Goal: Task Accomplishment & Management: Manage account settings

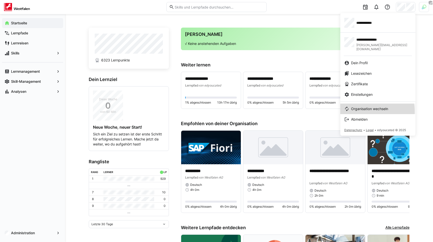
click at [363, 108] on link "Organisation wechseln" at bounding box center [377, 109] width 75 height 11
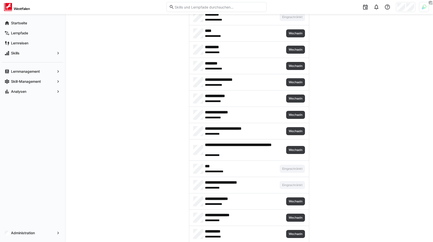
scroll to position [552, 0]
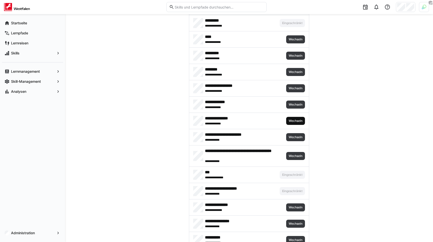
click at [296, 124] on span "Wechseln" at bounding box center [295, 121] width 19 height 8
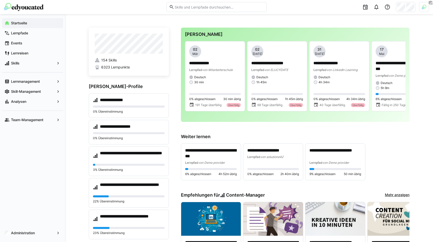
click at [50, 62] on span "Skills" at bounding box center [32, 63] width 45 height 5
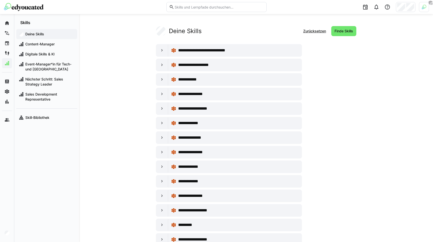
click at [107, 69] on app-your-skills-component "**********" at bounding box center [256, 194] width 321 height 336
click at [107, 72] on app-your-skills-component "**********" at bounding box center [256, 194] width 321 height 336
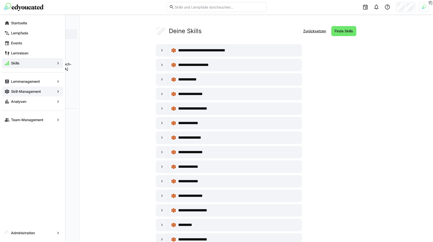
click at [11, 88] on div "Skill-Management" at bounding box center [32, 91] width 61 height 10
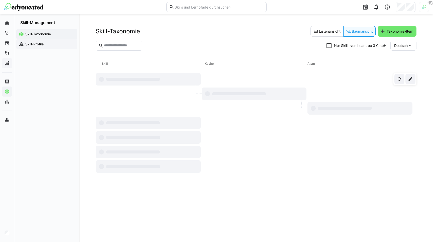
click at [0, 0] on app-navigation-label "Skill-Profile" at bounding box center [0, 0] width 0 height 0
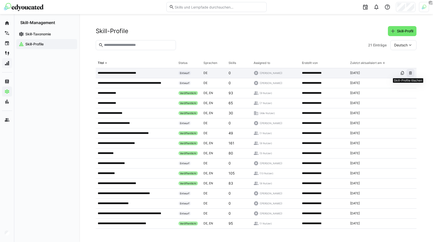
click at [409, 73] on eds-icon at bounding box center [411, 73] width 4 height 4
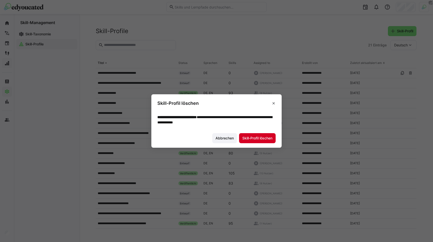
click at [267, 135] on span "Skill-Profil löschen" at bounding box center [257, 138] width 37 height 10
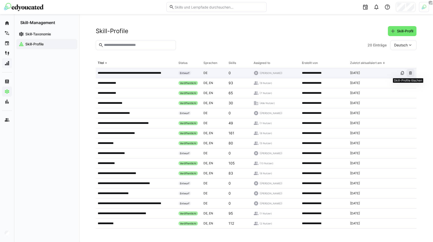
click at [409, 74] on eds-icon at bounding box center [411, 73] width 4 height 4
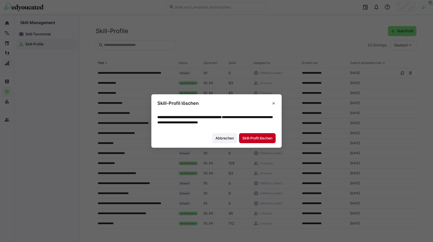
click at [250, 137] on span "Skill-Profil löschen" at bounding box center [258, 138] width 32 height 5
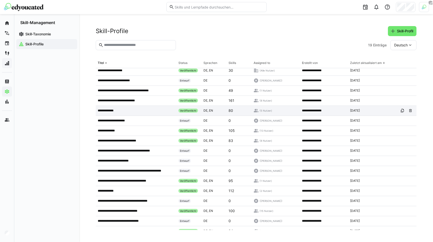
scroll to position [29, 0]
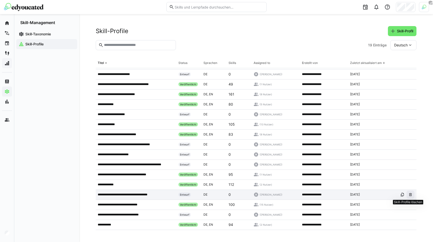
click at [409, 193] on eds-icon at bounding box center [411, 194] width 4 height 4
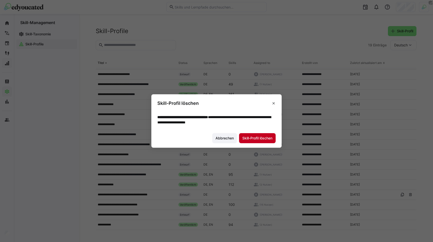
click at [260, 140] on span "Skill-Profil löschen" at bounding box center [258, 138] width 32 height 5
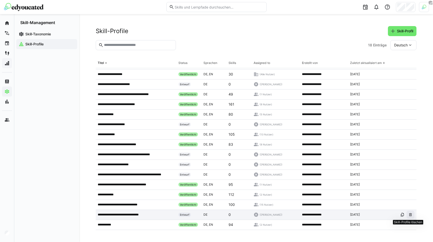
click at [407, 217] on span at bounding box center [411, 215] width 8 height 8
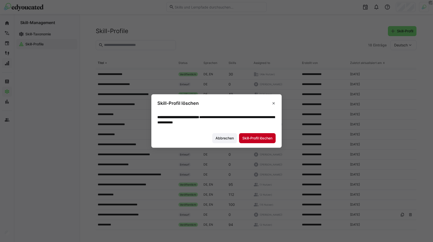
click at [249, 134] on span "Skill-Profil löschen" at bounding box center [257, 138] width 37 height 10
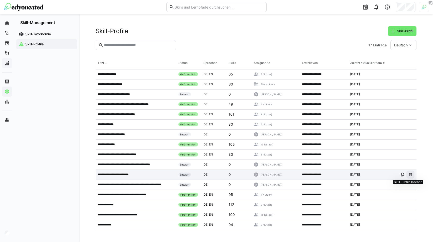
click at [409, 174] on eds-icon at bounding box center [411, 174] width 4 height 4
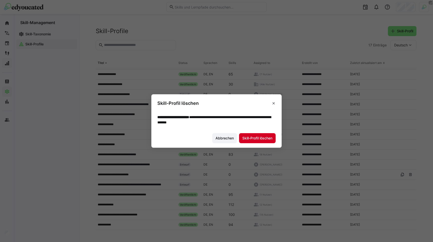
click at [249, 139] on span "Skill-Profil löschen" at bounding box center [258, 138] width 32 height 5
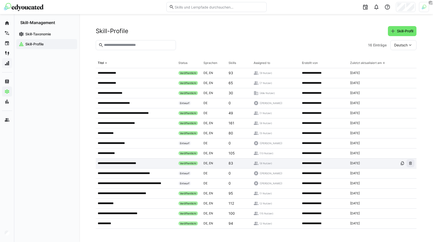
scroll to position [0, 0]
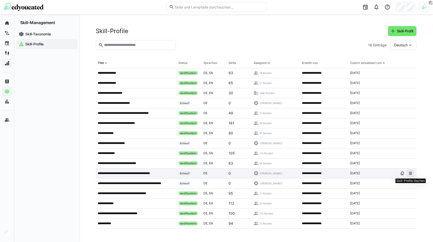
click at [413, 170] on span at bounding box center [411, 173] width 8 height 8
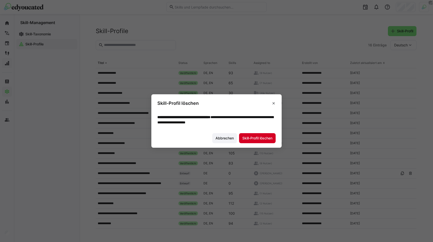
click at [265, 138] on span "Skill-Profil löschen" at bounding box center [258, 138] width 32 height 5
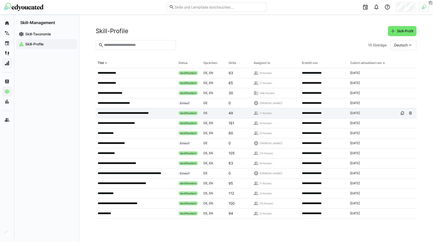
click at [145, 111] on p "**********" at bounding box center [130, 113] width 65 height 4
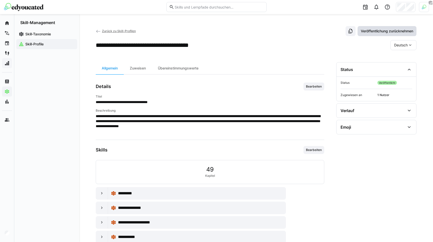
click at [398, 31] on span "Veröffentlichung zurücknehmen" at bounding box center [387, 31] width 54 height 5
click at [105, 31] on span "Zurück zu Skill-Profilen" at bounding box center [119, 31] width 34 height 4
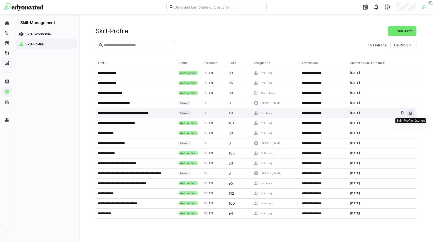
click at [413, 115] on span at bounding box center [411, 113] width 8 height 8
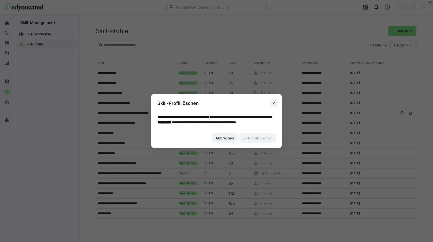
click at [276, 100] on span at bounding box center [274, 103] width 8 height 8
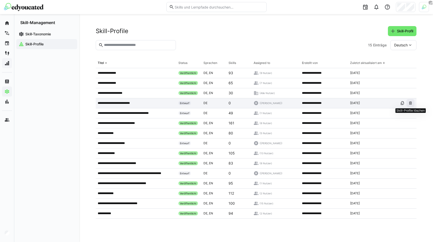
click at [411, 102] on eds-icon at bounding box center [411, 103] width 4 height 4
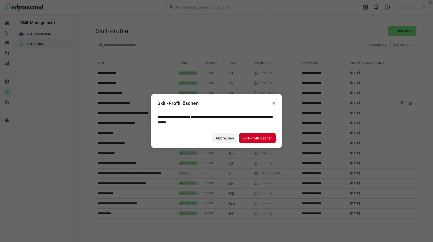
click at [247, 136] on span "Skill-Profil löschen" at bounding box center [258, 138] width 32 height 5
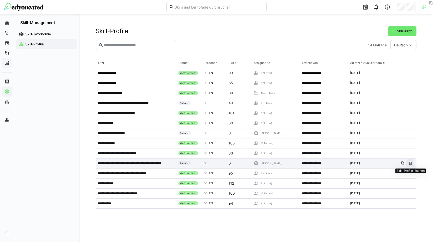
click at [412, 164] on eds-icon at bounding box center [411, 163] width 4 height 4
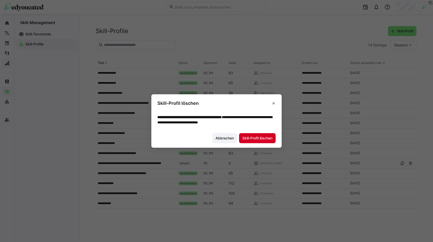
click at [264, 139] on span "Skill-Profil löschen" at bounding box center [258, 138] width 32 height 5
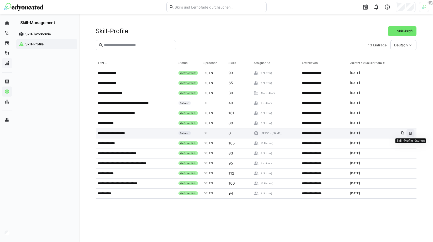
click at [411, 134] on eds-icon at bounding box center [411, 133] width 4 height 4
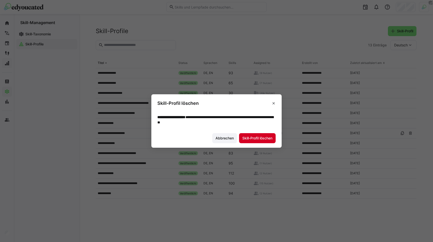
click at [266, 135] on span "Skill-Profil löschen" at bounding box center [257, 138] width 37 height 10
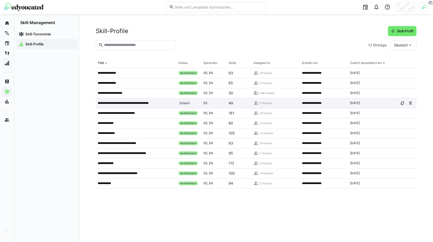
click at [129, 105] on p "**********" at bounding box center [130, 103] width 65 height 4
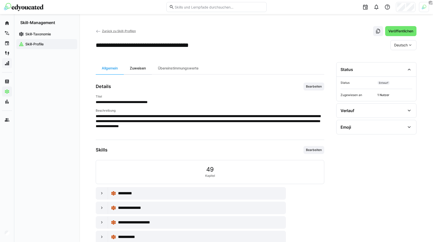
click at [139, 70] on div "Zuweisen" at bounding box center [138, 68] width 28 height 12
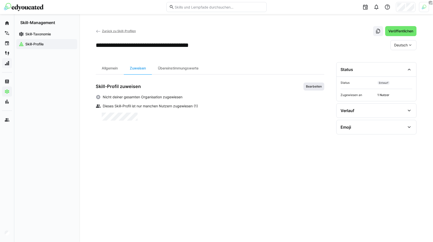
click at [309, 87] on span "Bearbeiten" at bounding box center [314, 86] width 17 height 4
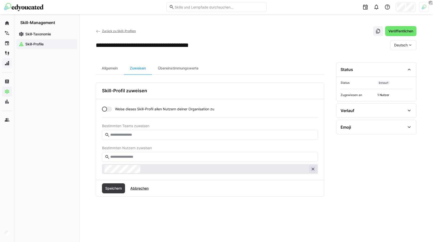
click at [315, 168] on eds-icon at bounding box center [313, 168] width 5 height 5
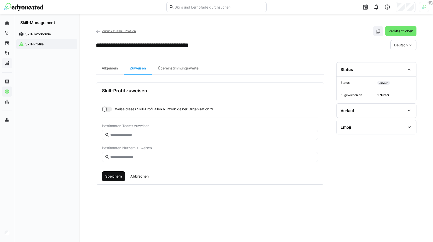
click at [119, 178] on span "Speichern" at bounding box center [114, 176] width 18 height 5
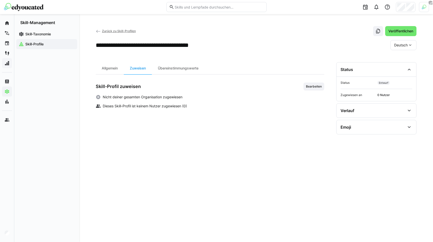
click at [110, 31] on span "Zurück zu Skill-Profilen" at bounding box center [119, 31] width 34 height 4
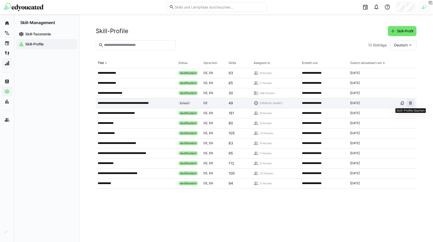
click at [411, 102] on eds-icon at bounding box center [411, 103] width 4 height 4
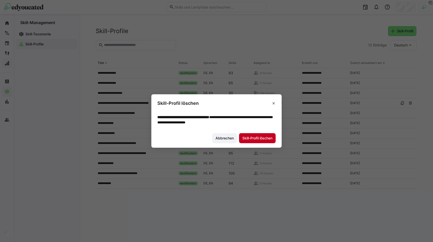
click at [246, 136] on span "Skill-Profil löschen" at bounding box center [258, 138] width 32 height 5
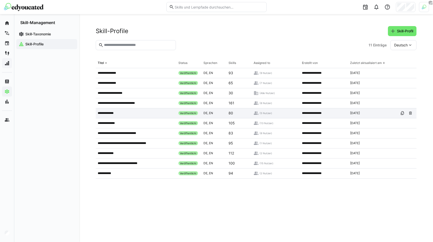
click at [108, 111] on div "**********" at bounding box center [136, 113] width 81 height 10
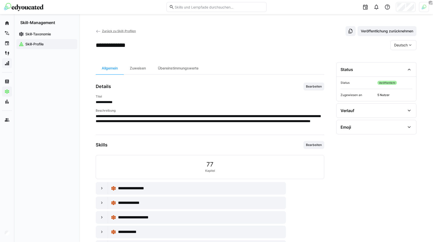
scroll to position [52, 0]
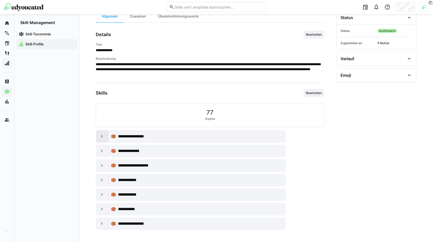
click at [105, 132] on div at bounding box center [102, 136] width 12 height 12
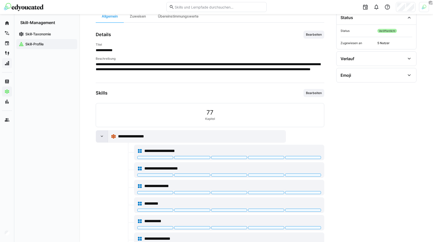
click at [103, 133] on div at bounding box center [102, 136] width 12 height 12
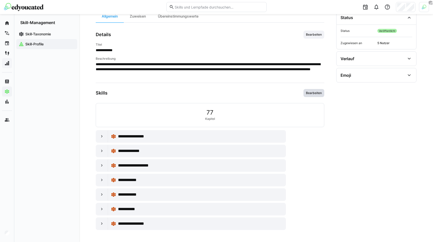
click at [310, 93] on span "Bearbeiten" at bounding box center [314, 93] width 17 height 4
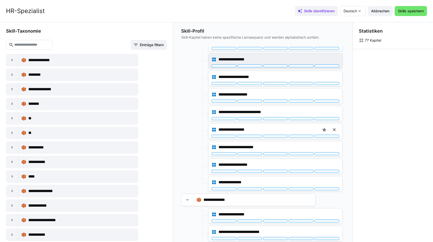
scroll to position [114, 0]
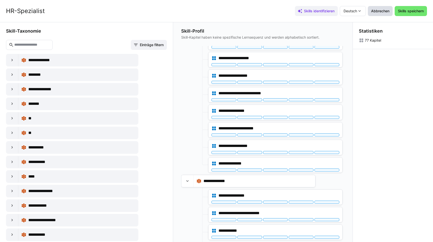
click at [378, 14] on span "Abbrechen" at bounding box center [380, 11] width 25 height 10
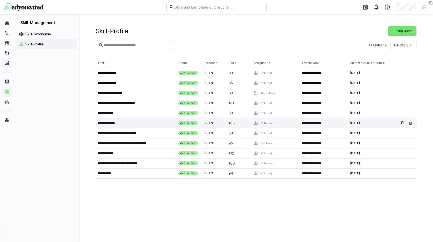
click at [128, 124] on app-table-first-column "**********" at bounding box center [136, 123] width 77 height 4
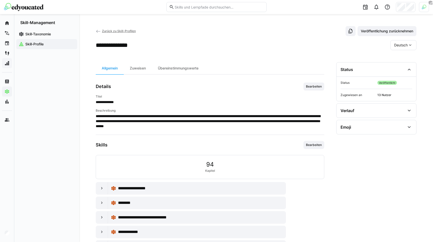
click at [102, 30] on link "Zurück zu Skill-Profilen" at bounding box center [116, 31] width 40 height 4
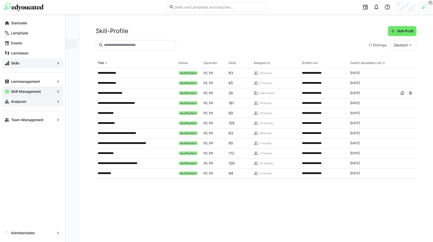
click at [9, 100] on eds-icon at bounding box center [7, 101] width 5 height 5
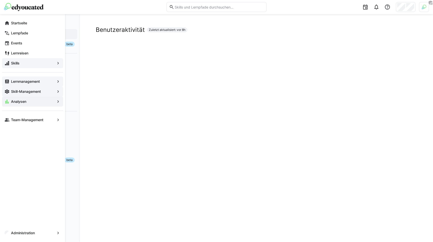
click at [20, 85] on div "Lernmanagement" at bounding box center [32, 81] width 61 height 10
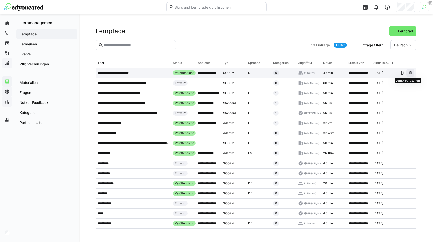
click at [411, 71] on span at bounding box center [411, 73] width 8 height 8
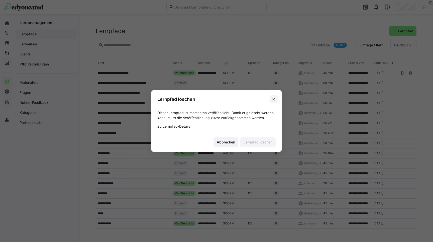
click at [272, 99] on eds-icon at bounding box center [274, 99] width 4 height 4
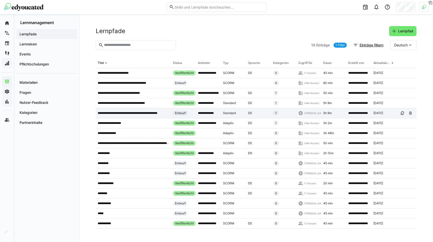
click at [122, 111] on div "**********" at bounding box center [133, 113] width 75 height 10
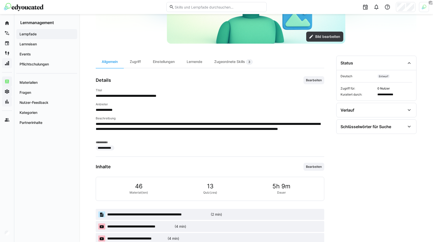
scroll to position [119, 0]
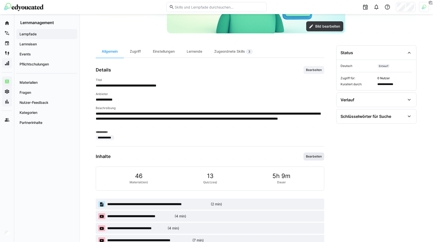
click at [306, 159] on span "Bearbeiten" at bounding box center [314, 156] width 21 height 8
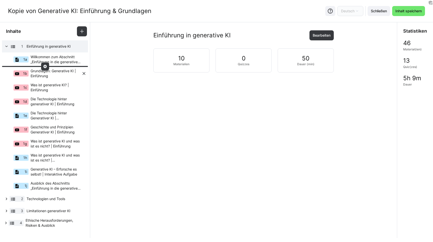
click at [41, 70] on span "Grundlagen: Generative KI | Einführung" at bounding box center [56, 73] width 51 height 10
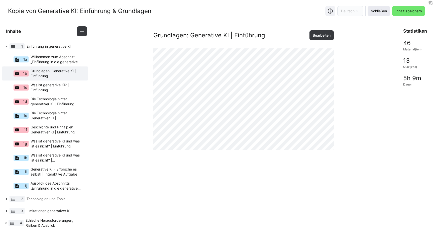
click at [385, 10] on span "Schließen" at bounding box center [379, 11] width 18 height 5
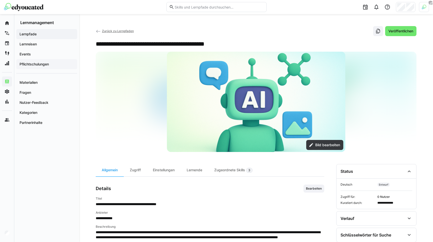
click at [0, 0] on app-navigation-label "Pflichtschulungen" at bounding box center [0, 0] width 0 height 0
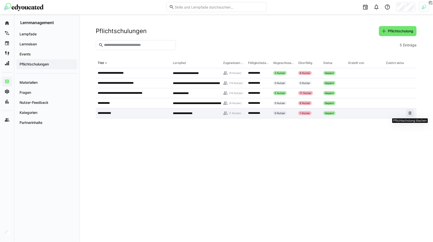
click at [410, 112] on eds-icon at bounding box center [410, 113] width 4 height 4
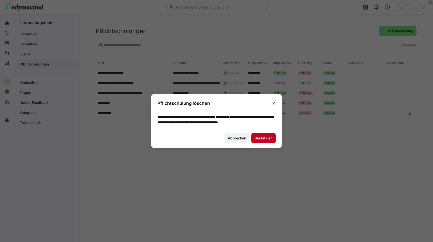
click at [265, 137] on span "Bestätigen" at bounding box center [263, 138] width 24 height 10
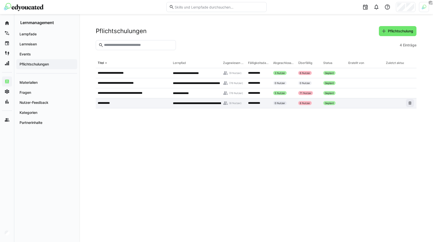
click at [411, 102] on eds-icon at bounding box center [410, 103] width 4 height 4
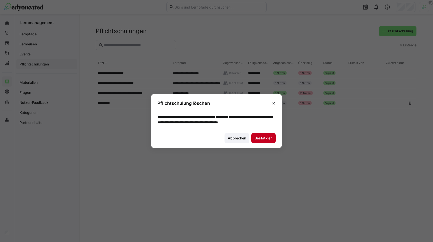
click at [273, 139] on span "Bestätigen" at bounding box center [263, 138] width 24 height 10
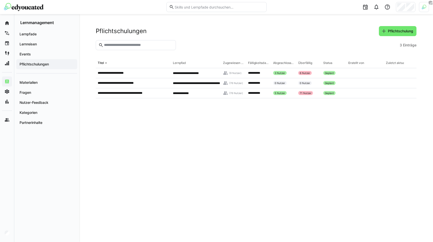
click at [111, 115] on eds-table "**********" at bounding box center [256, 144] width 321 height 172
click at [46, 55] on span "Events" at bounding box center [47, 54] width 56 height 5
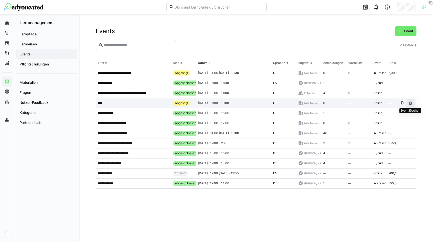
click at [411, 101] on eds-icon at bounding box center [411, 103] width 4 height 4
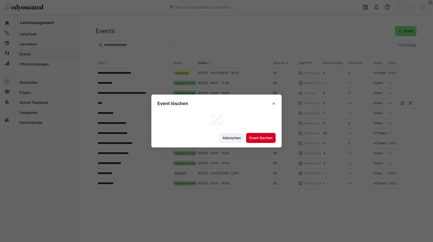
click at [266, 133] on span "Event löschen" at bounding box center [261, 138] width 30 height 10
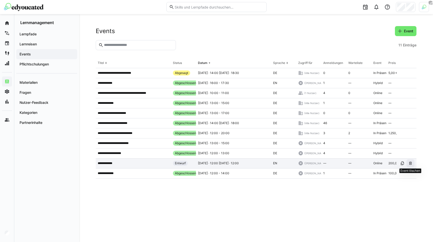
click at [411, 162] on eds-icon at bounding box center [411, 163] width 4 height 4
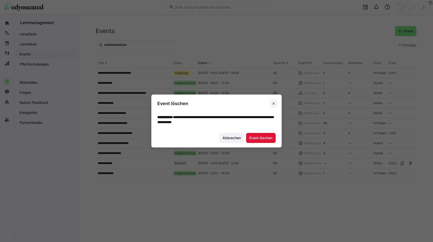
click at [272, 104] on eds-icon at bounding box center [274, 104] width 4 height 4
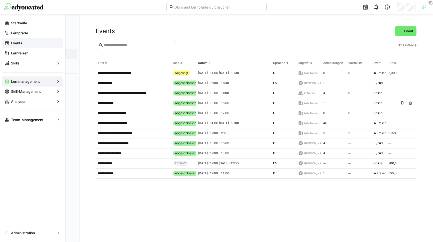
click at [8, 43] on eds-icon at bounding box center [7, 43] width 5 height 5
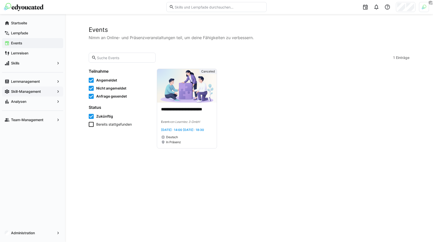
click at [0, 0] on app-navigation-label "Skill-Management" at bounding box center [0, 0] width 0 height 0
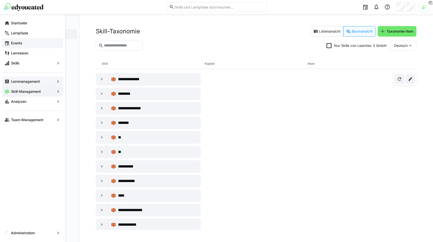
click at [0, 0] on app-navigation-label "Lernmanagement" at bounding box center [0, 0] width 0 height 0
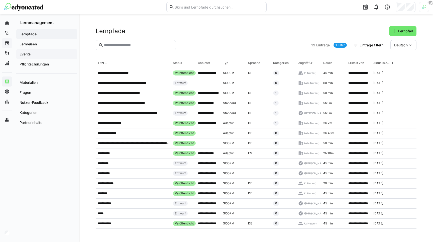
click at [33, 52] on span "Events" at bounding box center [47, 54] width 56 height 5
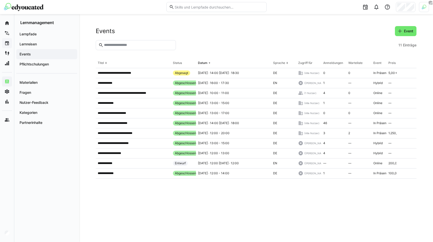
click at [191, 38] on header "Events Event" at bounding box center [256, 33] width 321 height 14
click at [422, 8] on img at bounding box center [424, 7] width 5 height 5
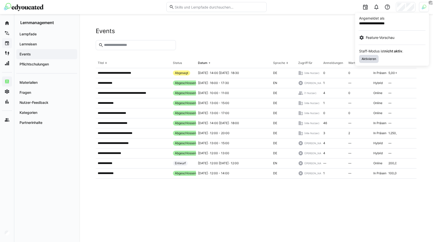
click at [367, 58] on span "Aktivieren" at bounding box center [369, 59] width 16 height 4
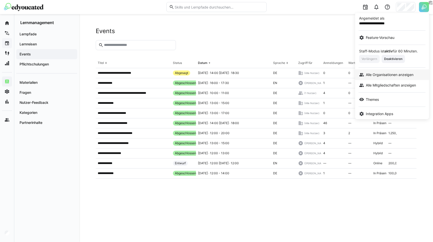
click at [383, 72] on span "Alle Organisationen anzeigen" at bounding box center [390, 74] width 48 height 5
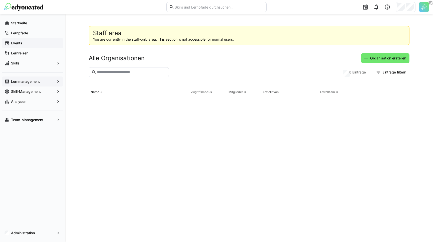
click at [196, 60] on div "Alle Organisationen Organisation erstellen" at bounding box center [249, 58] width 321 height 10
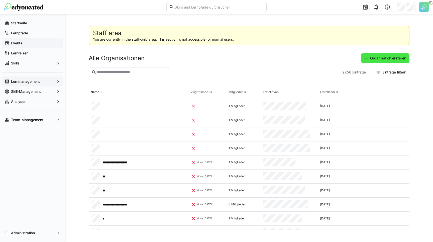
click at [377, 56] on span "Organisation erstellen" at bounding box center [388, 58] width 38 height 5
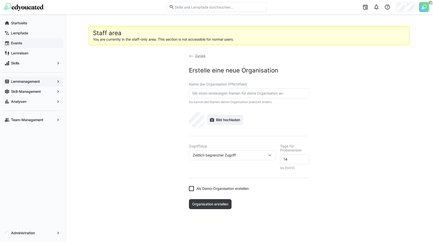
click at [225, 90] on eds-input at bounding box center [249, 93] width 120 height 10
click at [226, 92] on input "Zukunft Personal Company" at bounding box center [249, 93] width 115 height 5
click at [223, 94] on input "Zukunft Personal GmbH" at bounding box center [249, 93] width 115 height 5
type input "Zukunft Personal GmbH"
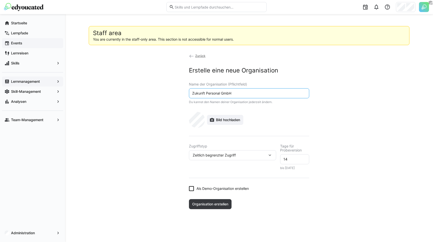
click at [176, 128] on app-organization-create "Zurück Erstelle eine neue Organisation Name der Organisation (Pflichtfeld) Zuku…" at bounding box center [249, 131] width 321 height 156
click at [259, 157] on div "Zeitlich begrenzter Zugriff" at bounding box center [232, 155] width 87 height 10
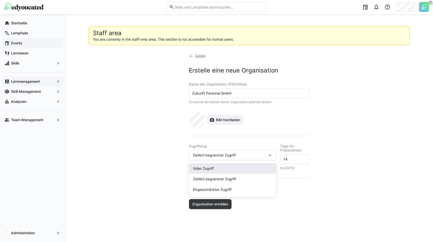
click at [224, 168] on div "Voller Zugriff" at bounding box center [232, 168] width 79 height 5
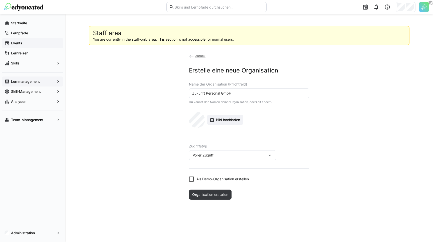
click at [194, 179] on eds-checkbox "Als Demo-Organisation erstellen" at bounding box center [249, 178] width 120 height 5
click at [203, 194] on span "Organisation erstellen" at bounding box center [210, 194] width 38 height 5
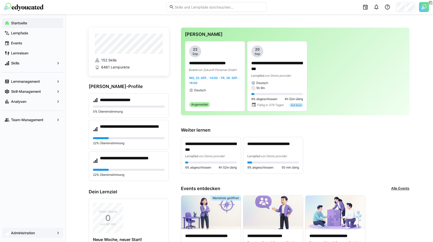
click at [47, 231] on span "Administration" at bounding box center [32, 232] width 45 height 5
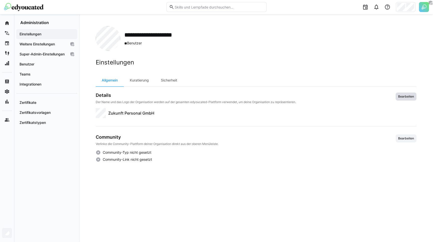
click at [397, 96] on span "Bearbeiten" at bounding box center [406, 96] width 21 height 8
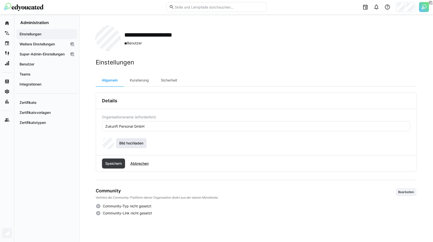
click at [124, 143] on span "Bild hochladen" at bounding box center [132, 143] width 26 height 5
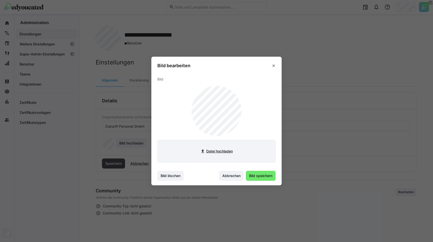
click at [211, 150] on input "file" at bounding box center [217, 151] width 118 height 22
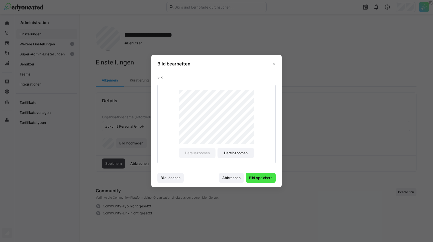
click at [255, 175] on span "Bild speichern" at bounding box center [260, 177] width 25 height 5
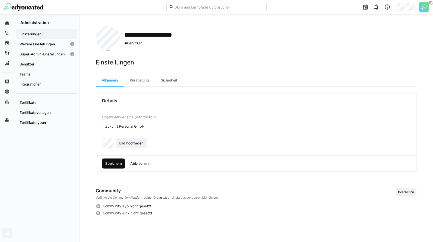
click at [120, 162] on span "Speichern" at bounding box center [114, 163] width 18 height 5
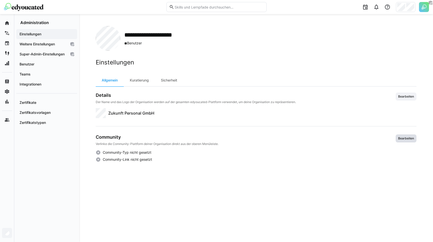
click at [405, 136] on span "Bearbeiten" at bounding box center [406, 138] width 21 height 8
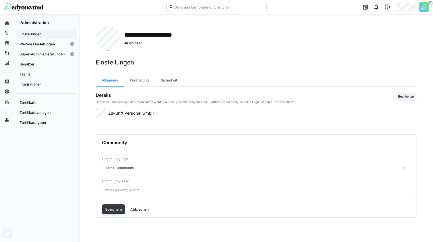
click at [119, 169] on div "Keine Community" at bounding box center [120, 167] width 28 height 5
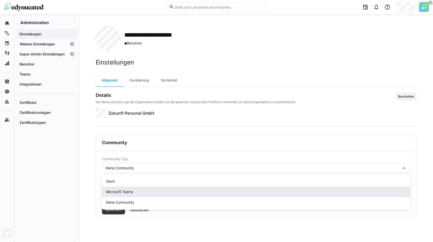
click at [119, 189] on div "Microsoft Teams" at bounding box center [256, 191] width 300 height 5
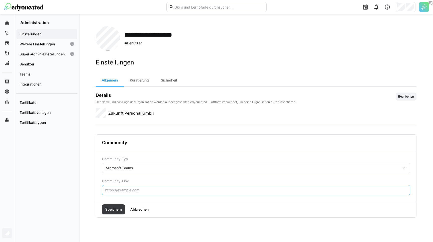
click at [110, 188] on input "text" at bounding box center [256, 190] width 303 height 5
paste input "https://teams.microsoft.com/v2/"
type input "https://teams.microsoft.com/v2/"
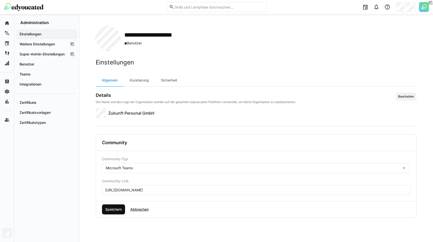
click at [114, 209] on span "Speichern" at bounding box center [114, 209] width 18 height 5
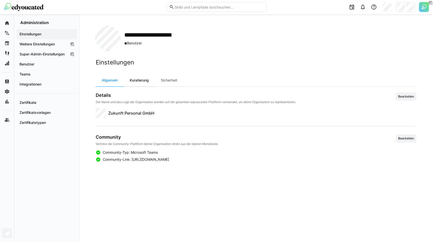
click at [139, 83] on div "Kuratierung" at bounding box center [139, 80] width 31 height 12
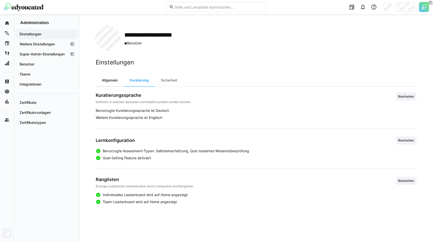
click at [112, 77] on div "Allgemein" at bounding box center [110, 80] width 28 height 12
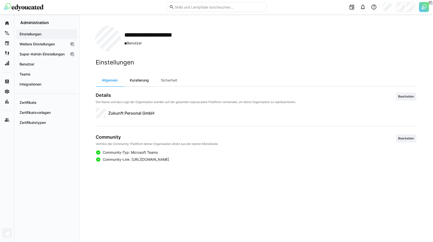
click at [140, 82] on div "Kuratierung" at bounding box center [139, 80] width 31 height 12
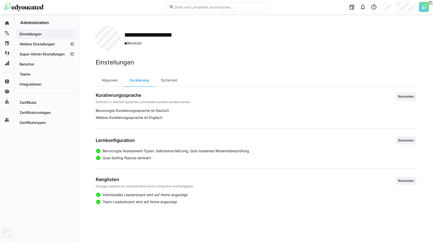
click at [170, 114] on div "Bevorzugte Kuratierungssprache ist Deutsch Weitere Kuratierungssprache ist Engl…" at bounding box center [256, 114] width 321 height 12
click at [159, 154] on div "Bevorzugte Assessment-Typen: Selbsteinschätzung, Quiz-basiertes Wissensüberprüf…" at bounding box center [256, 154] width 321 height 12
click at [179, 81] on div "Sicherheit" at bounding box center [169, 80] width 28 height 12
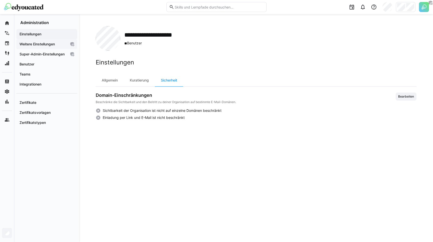
click at [47, 46] on span "Weitere Einstellungen" at bounding box center [43, 44] width 48 height 5
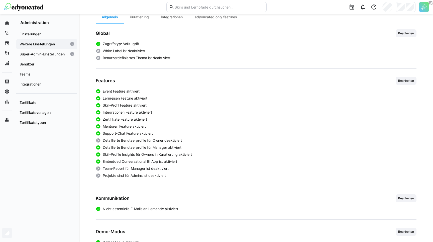
scroll to position [63, 0]
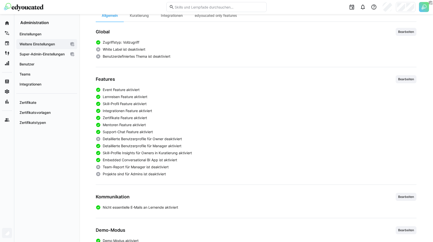
click at [114, 142] on div "Event Feature aktiviert Lernreisen Feature aktiviert Skill-Profil Feature aktiv…" at bounding box center [256, 131] width 321 height 89
click at [404, 80] on span "Bearbeiten" at bounding box center [406, 79] width 17 height 4
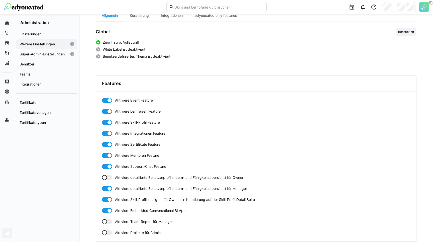
click at [108, 178] on div at bounding box center [107, 177] width 10 height 5
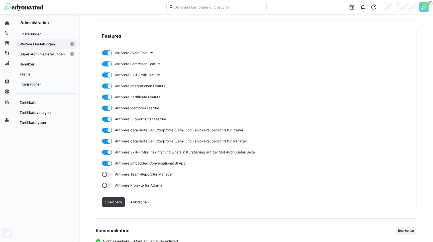
scroll to position [128, 0]
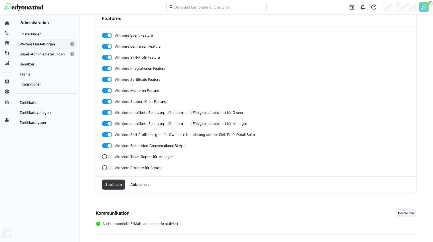
click at [109, 157] on div at bounding box center [107, 156] width 10 height 5
click at [111, 185] on span "Speichern" at bounding box center [114, 184] width 18 height 5
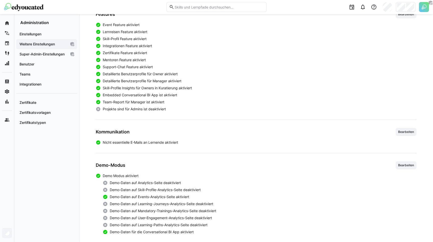
scroll to position [132, 0]
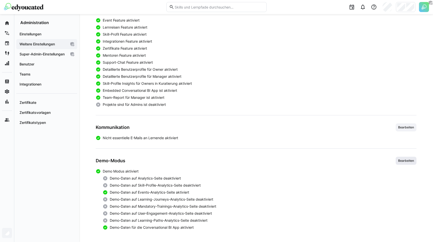
click at [406, 162] on span "Bearbeiten" at bounding box center [406, 161] width 17 height 4
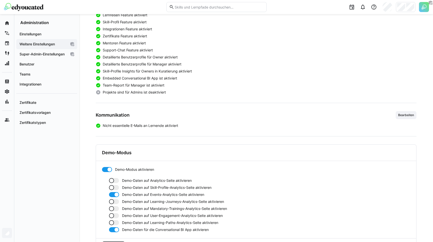
scroll to position [169, 0]
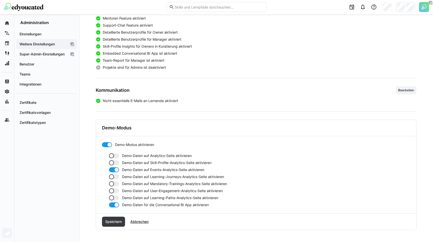
click at [116, 196] on div at bounding box center [114, 197] width 10 height 5
click at [116, 191] on div at bounding box center [114, 190] width 10 height 5
click at [114, 195] on div at bounding box center [114, 197] width 10 height 5
click at [114, 190] on div at bounding box center [114, 190] width 10 height 5
click at [136, 220] on span "Abbrechen" at bounding box center [140, 221] width 20 height 5
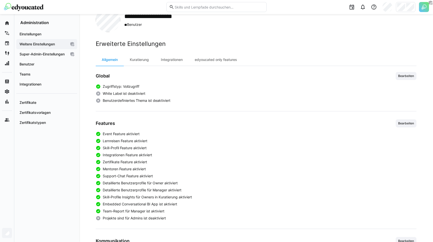
scroll to position [0, 0]
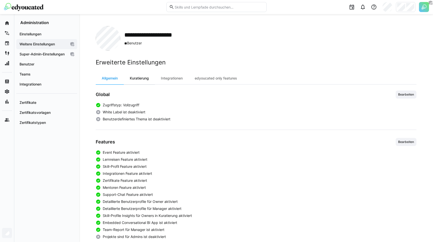
click at [139, 82] on div "Kuratierung" at bounding box center [139, 78] width 31 height 12
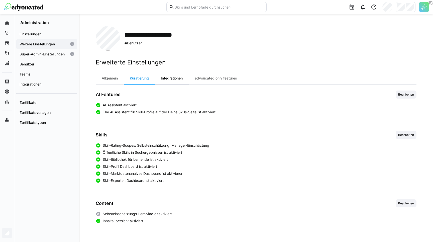
click at [171, 81] on div "Integrationen" at bounding box center [172, 78] width 34 height 12
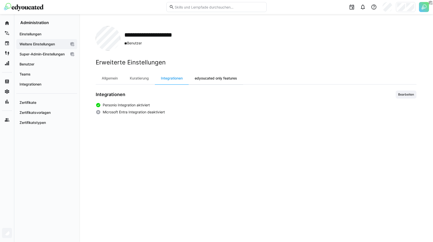
click at [217, 81] on div "edyoucated only features" at bounding box center [216, 78] width 54 height 12
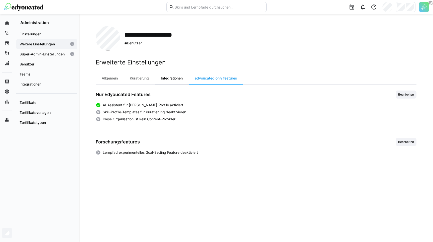
click at [173, 79] on div "Integrationen" at bounding box center [172, 78] width 34 height 12
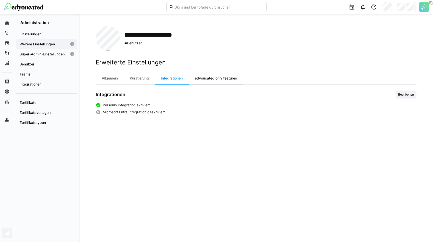
click at [211, 81] on div "edyoucated only features" at bounding box center [216, 78] width 54 height 12
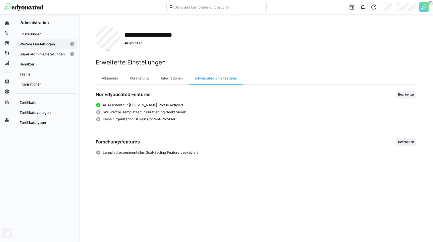
click at [132, 111] on span "Skill-Profile-Templates für Kuratierung deaktivieren" at bounding box center [144, 112] width 83 height 5
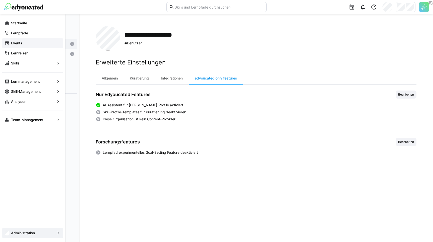
click at [9, 44] on eds-icon at bounding box center [7, 43] width 5 height 5
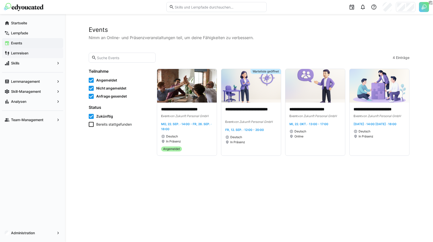
click at [17, 50] on div "Lernreisen" at bounding box center [32, 53] width 61 height 10
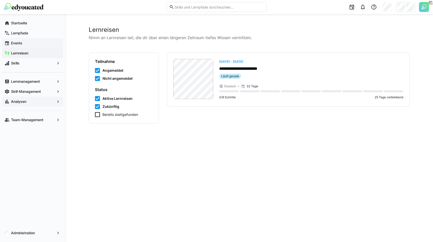
click at [0, 0] on app-navigation-label "Analysen" at bounding box center [0, 0] width 0 height 0
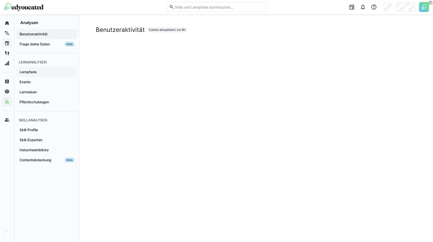
click at [38, 73] on span "Lernpfade" at bounding box center [47, 71] width 56 height 5
click at [224, 34] on app-embedded-dashboard "Lernpfade Zuletzt aktualisiert: vor 8h" at bounding box center [256, 243] width 321 height 434
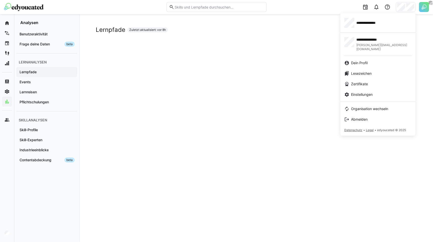
click at [58, 184] on div at bounding box center [216, 121] width 433 height 242
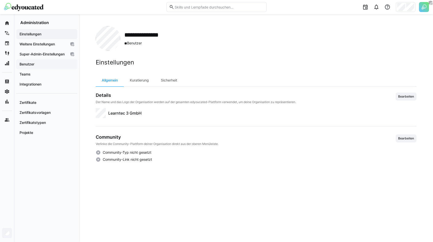
click at [38, 67] on span "Benutzer" at bounding box center [47, 64] width 56 height 5
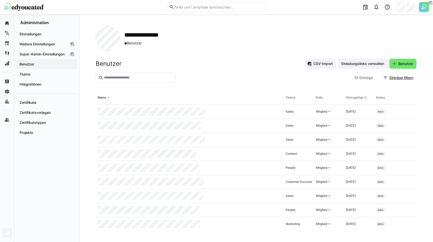
click at [134, 78] on input "text" at bounding box center [139, 77] width 70 height 5
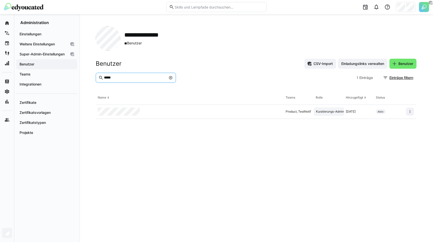
type input "*****"
click at [332, 110] on div "Kuratierungs-Admin" at bounding box center [330, 112] width 28 height 4
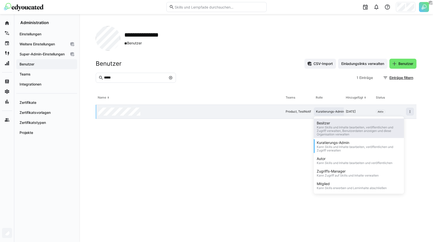
click at [332, 126] on div "Kann Skills und Inhalte bearbeiten, veröffentlichen und Zugriff verwalten, Benu…" at bounding box center [359, 131] width 84 height 11
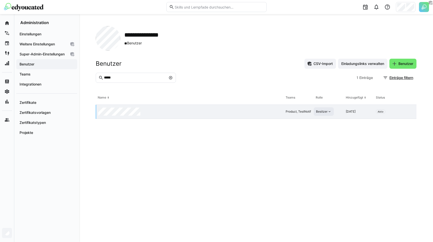
click at [308, 158] on eds-table "Name Teams [PERSON_NAME] Hinzugefügt Status Product, TestNotif Besitzer [DATE] …" at bounding box center [256, 160] width 321 height 139
click at [183, 28] on div "**********" at bounding box center [256, 38] width 321 height 25
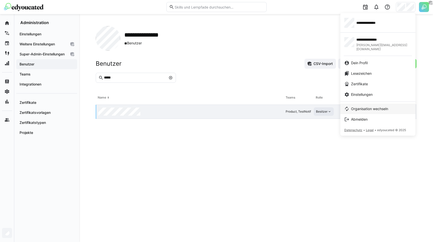
click at [356, 104] on link "Organisation wechseln" at bounding box center [377, 109] width 75 height 11
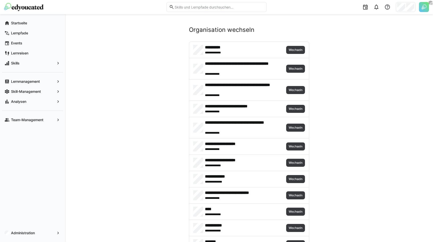
scroll to position [1080, 0]
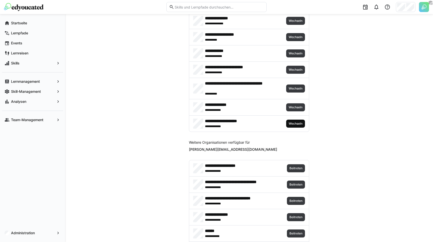
click at [295, 123] on span "Wechseln" at bounding box center [295, 124] width 15 height 4
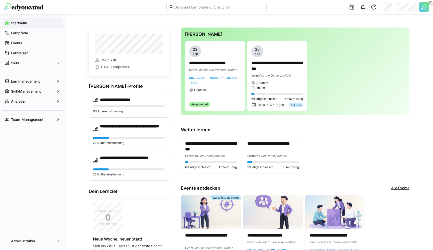
type input "™yWQ23"
click at [185, 9] on input "™yWQ23" at bounding box center [215, 7] width 83 height 5
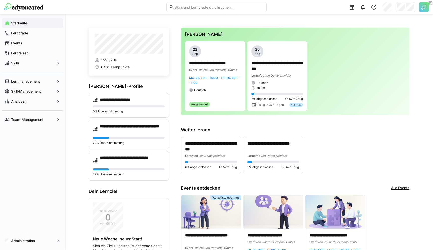
click at [66, 8] on div at bounding box center [83, 7] width 159 height 8
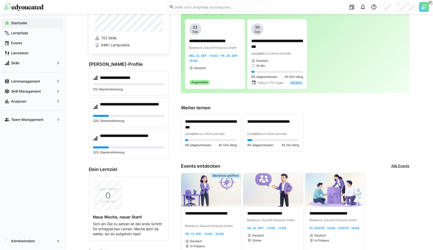
scroll to position [19, 0]
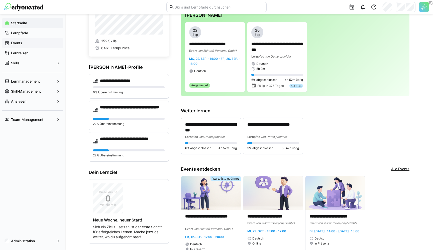
click at [0, 0] on app-navigation-label "Events" at bounding box center [0, 0] width 0 height 0
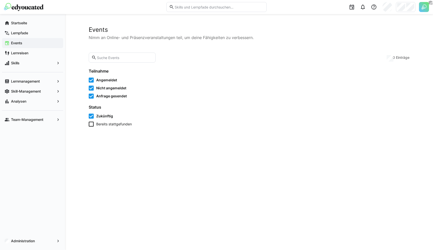
click at [182, 46] on div "Events Nimm an Online- und Präsenzveranstaltungen teil, um deine Fähigkeiten zu…" at bounding box center [249, 132] width 321 height 212
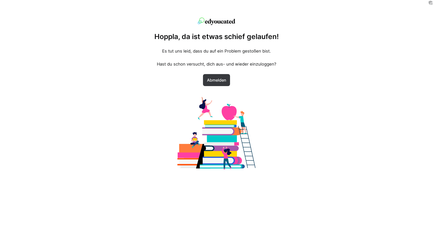
click at [284, 102] on div "Hoppla, da ist etwas schief gelaufen! Es tut uns [PERSON_NAME], dass du auf ein…" at bounding box center [216, 125] width 433 height 250
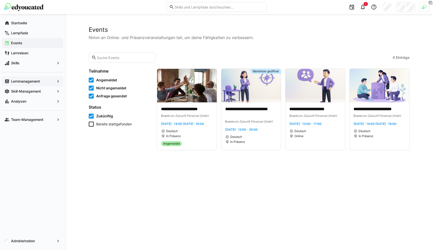
click at [0, 0] on app-navigation-label "Lernmanagement" at bounding box center [0, 0] width 0 height 0
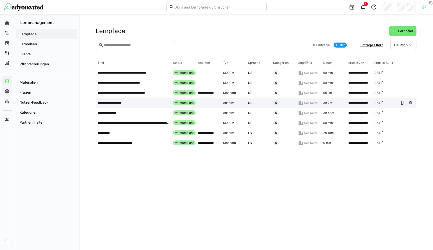
click at [143, 107] on div "**********" at bounding box center [133, 103] width 75 height 10
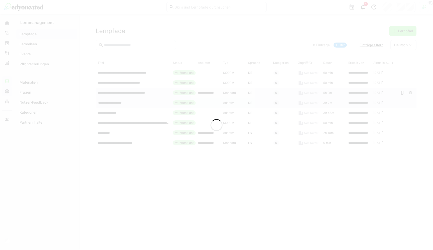
click at [138, 93] on div at bounding box center [216, 125] width 433 height 250
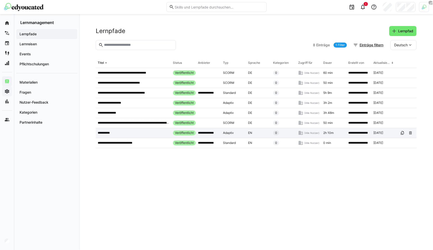
click at [120, 133] on app-table-first-column "**********" at bounding box center [133, 133] width 71 height 4
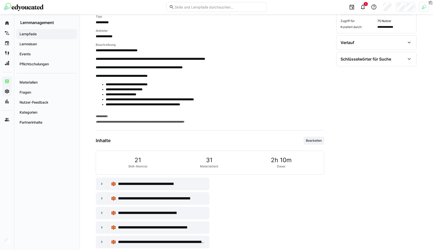
scroll to position [209, 0]
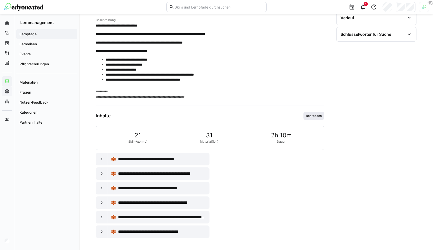
click at [318, 116] on span "Bearbeiten" at bounding box center [314, 116] width 17 height 4
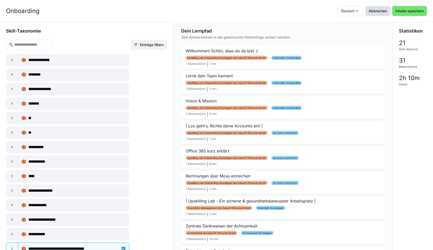
click at [378, 12] on span "Abbrechen" at bounding box center [378, 11] width 20 height 5
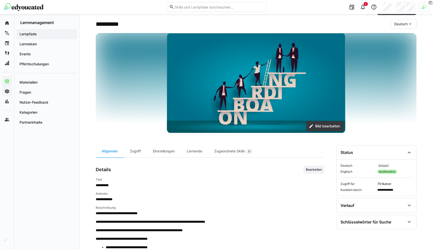
scroll to position [14, 0]
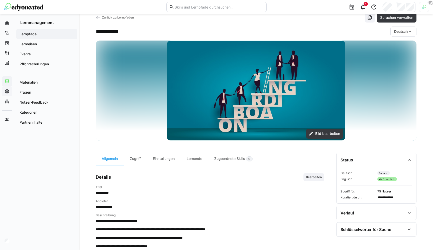
click at [113, 15] on app-back-navigation "Zurück zu Lernpfaden" at bounding box center [115, 18] width 38 height 6
click at [113, 16] on span "Zurück zu Lernpfaden" at bounding box center [118, 18] width 32 height 4
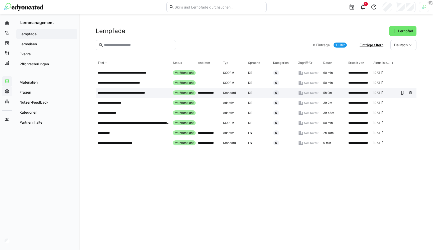
click at [107, 89] on div "**********" at bounding box center [133, 93] width 75 height 10
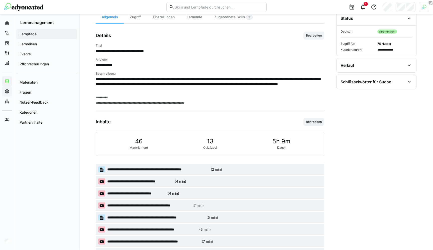
scroll to position [204, 0]
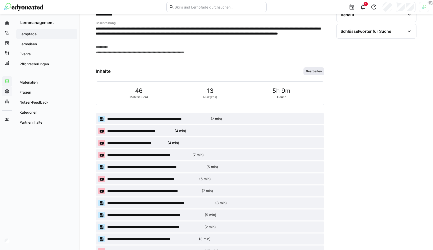
click at [313, 68] on span "Bearbeiten" at bounding box center [314, 71] width 21 height 8
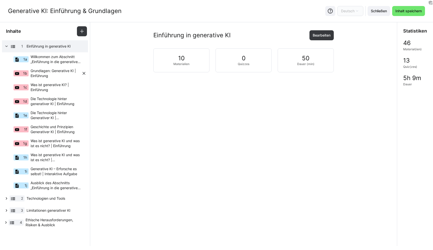
click at [39, 75] on span "Grundlagen: Generative KI | Einführung" at bounding box center [56, 73] width 51 height 10
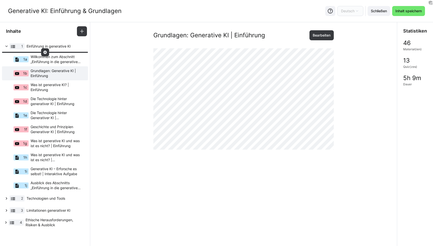
click at [45, 53] on eds-icon at bounding box center [45, 52] width 4 height 4
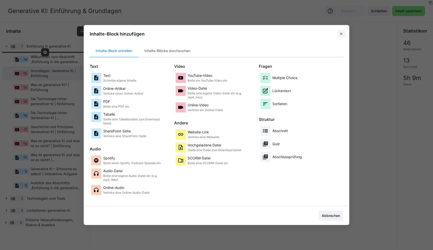
click at [343, 33] on span at bounding box center [341, 34] width 8 height 8
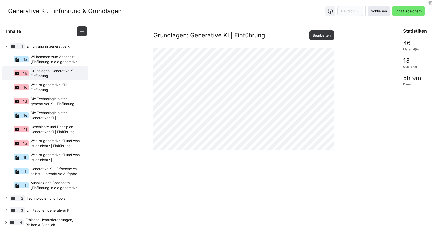
click at [373, 11] on span "Schließen" at bounding box center [379, 11] width 18 height 5
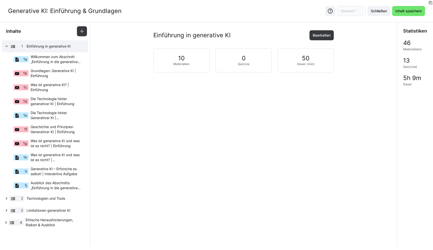
click at [279, 12] on div "Generative KI: Einführung & Grundlagen Deutsch Schließen Inhalt speichern" at bounding box center [216, 11] width 433 height 22
click at [381, 15] on span "Schließen" at bounding box center [379, 11] width 23 height 10
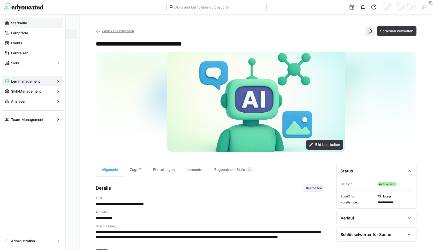
click at [7, 22] on eds-icon at bounding box center [7, 23] width 5 height 5
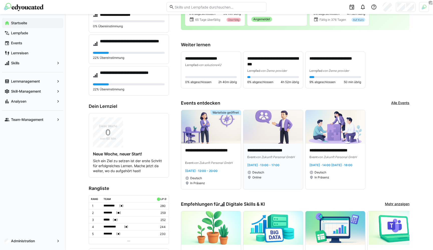
scroll to position [85, 0]
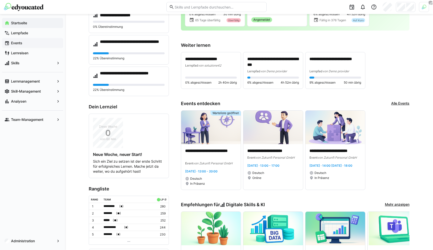
click at [24, 43] on span "Events" at bounding box center [35, 43] width 50 height 5
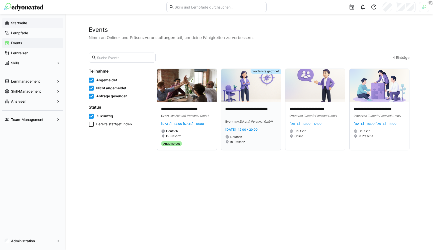
click at [241, 118] on div "**********" at bounding box center [251, 116] width 52 height 18
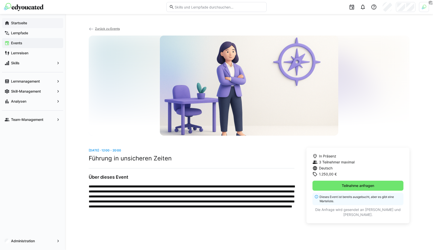
click at [27, 45] on span "Events" at bounding box center [35, 43] width 50 height 5
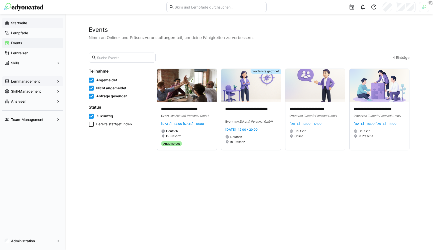
click at [0, 0] on app-navigation-label "Lernmanagement" at bounding box center [0, 0] width 0 height 0
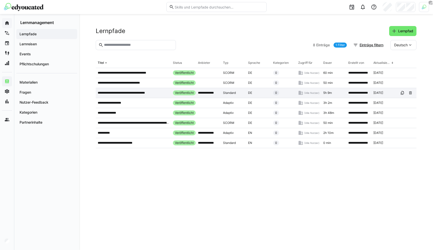
click at [134, 95] on p "**********" at bounding box center [126, 93] width 57 height 4
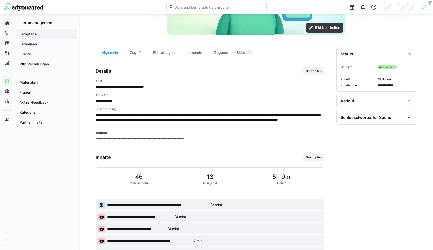
scroll to position [128, 0]
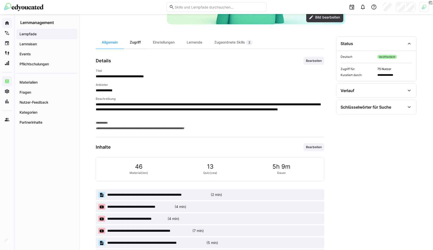
click at [130, 40] on div "Zugriff" at bounding box center [135, 42] width 23 height 12
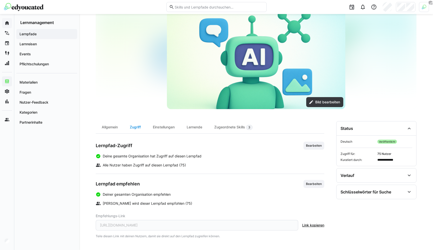
scroll to position [43, 0]
drag, startPoint x: 104, startPoint y: 157, endPoint x: 146, endPoint y: 157, distance: 42.1
click at [146, 157] on span "Deine gesamte Organisation hat Zugriff auf diesen Lernpfad" at bounding box center [152, 156] width 99 height 5
click at [111, 128] on div "Allgemein" at bounding box center [110, 127] width 28 height 12
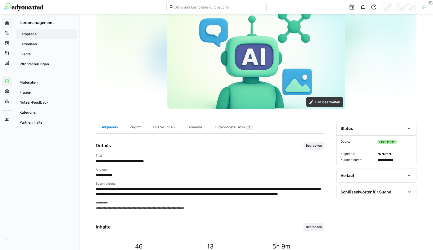
scroll to position [128, 0]
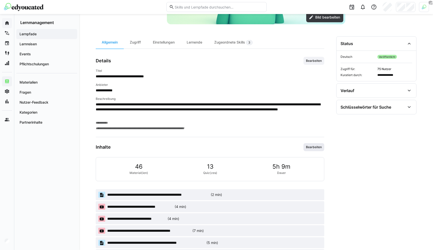
click at [310, 145] on span "Bearbeiten" at bounding box center [314, 147] width 21 height 8
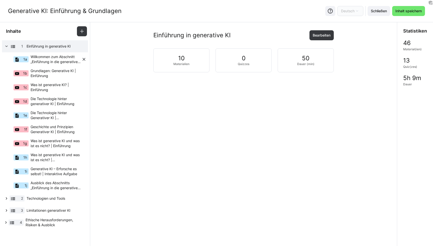
click at [55, 61] on span "Willkommen zum Abschnitt „Einführung in die generative KI"!" at bounding box center [56, 59] width 51 height 10
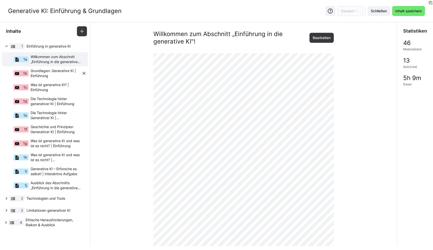
click at [52, 73] on span "Grundlagen: Generative KI | Einführung" at bounding box center [56, 73] width 51 height 10
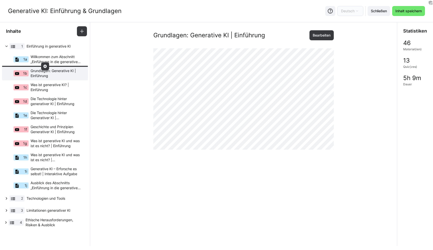
click at [45, 66] on eds-icon at bounding box center [45, 66] width 4 height 4
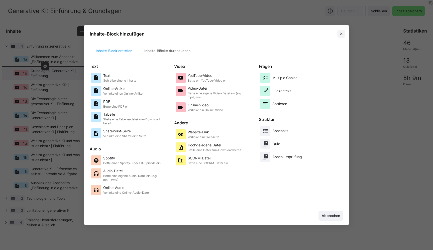
click at [341, 30] on span at bounding box center [341, 34] width 8 height 8
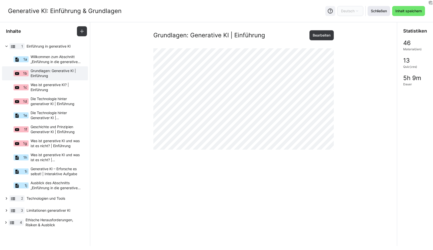
click at [374, 8] on span "Schließen" at bounding box center [379, 11] width 23 height 10
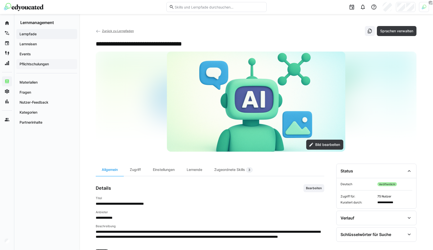
click at [0, 0] on app-navigation-label "Pflichtschulungen" at bounding box center [0, 0] width 0 height 0
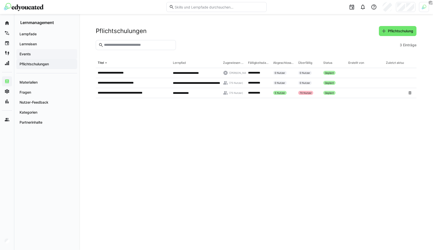
click at [28, 51] on div "Events" at bounding box center [46, 54] width 61 height 10
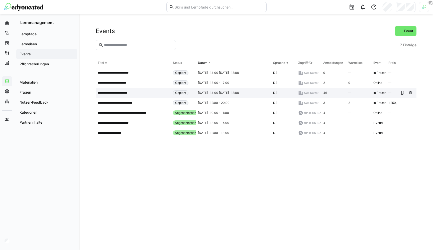
click at [141, 96] on div "**********" at bounding box center [133, 93] width 75 height 10
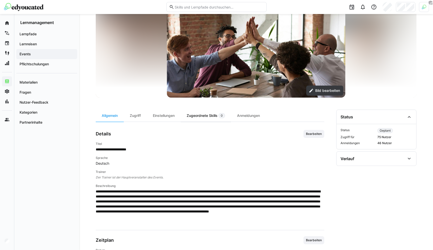
scroll to position [56, 0]
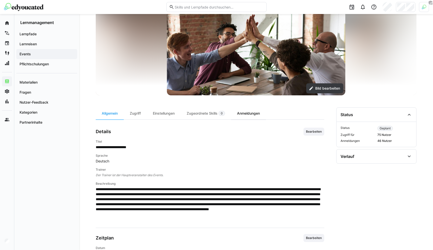
click at [240, 111] on div "Anmeldungen" at bounding box center [248, 114] width 35 height 12
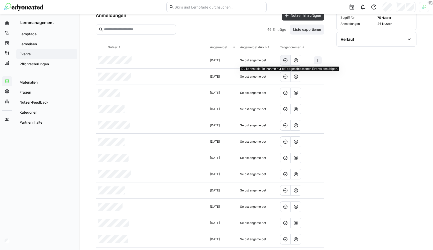
scroll to position [156, 0]
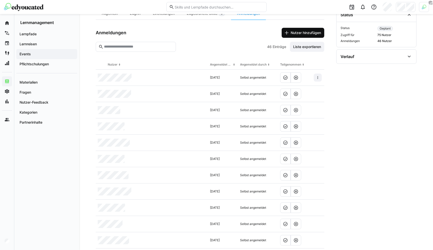
click at [291, 31] on span "Nutzer hinzufügen" at bounding box center [306, 32] width 32 height 5
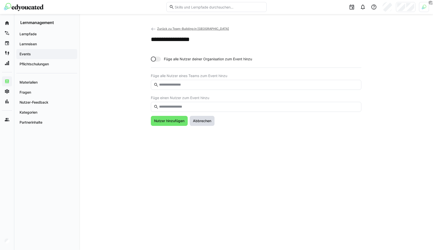
click at [212, 119] on span "Abbrechen" at bounding box center [202, 121] width 20 height 5
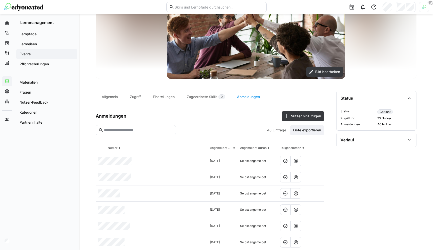
scroll to position [74, 0]
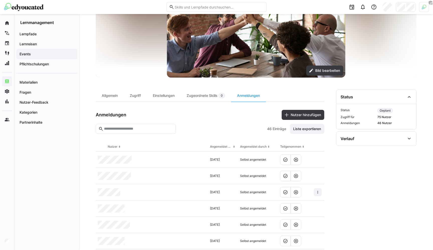
drag, startPoint x: 217, startPoint y: 189, endPoint x: 217, endPoint y: 192, distance: 2.5
click at [217, 192] on div "29.08.2025" at bounding box center [223, 192] width 30 height 16
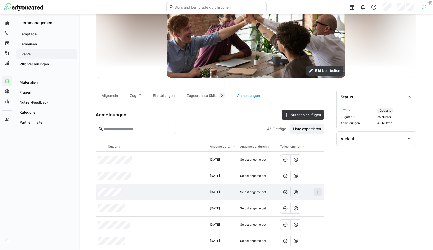
scroll to position [71, 0]
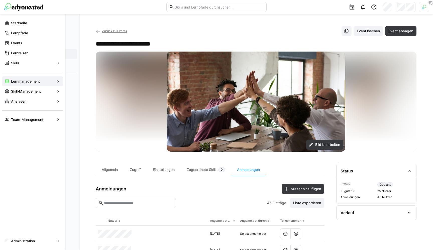
click at [6, 22] on eds-icon at bounding box center [7, 23] width 5 height 5
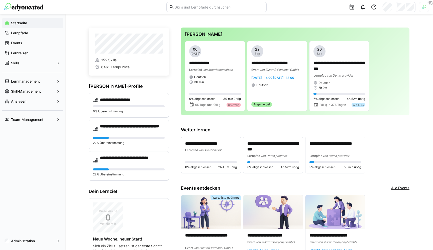
click at [37, 241] on span "Administration" at bounding box center [32, 241] width 45 height 5
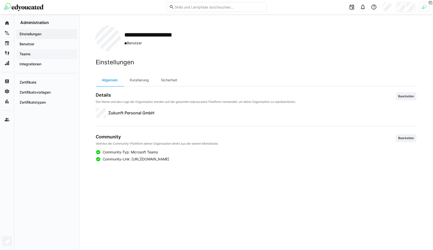
click at [0, 0] on app-navigation-label "Teams" at bounding box center [0, 0] width 0 height 0
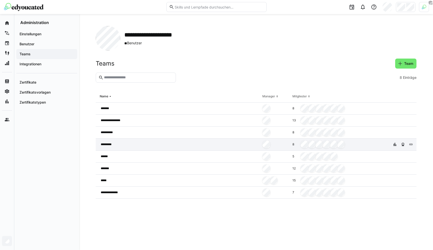
click at [143, 147] on div "*********" at bounding box center [178, 145] width 165 height 12
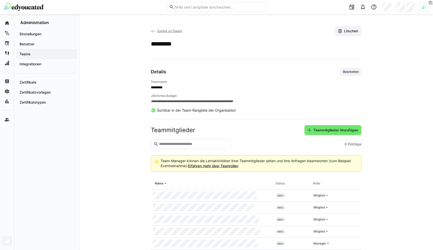
drag, startPoint x: 354, startPoint y: 73, endPoint x: 229, endPoint y: 53, distance: 127.4
click at [229, 53] on app-restricted-column-layout "**********" at bounding box center [256, 156] width 211 height 260
click at [346, 72] on span "Bearbeiten" at bounding box center [351, 72] width 17 height 4
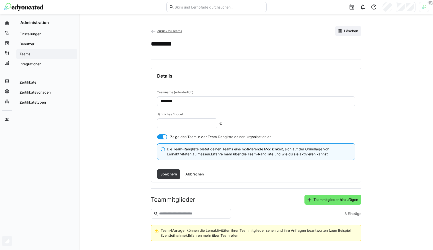
click at [186, 123] on input "number" at bounding box center [187, 123] width 55 height 5
